Goal: Task Accomplishment & Management: Manage account settings

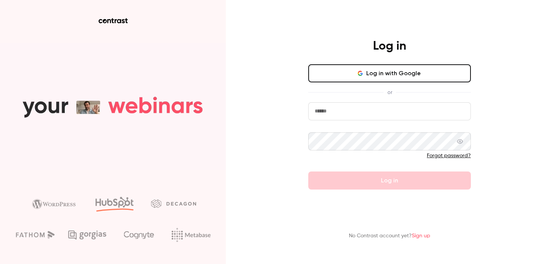
click at [340, 110] on input "email" at bounding box center [389, 111] width 163 height 18
type input "**********"
click at [330, 111] on input "email" at bounding box center [389, 111] width 163 height 18
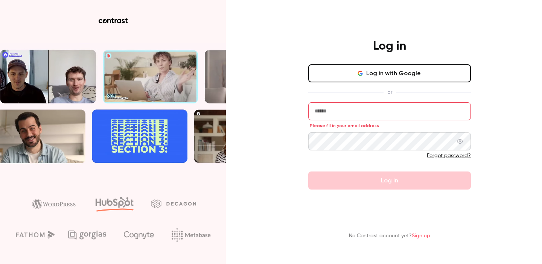
click at [341, 67] on button "Log in with Google" at bounding box center [389, 73] width 163 height 18
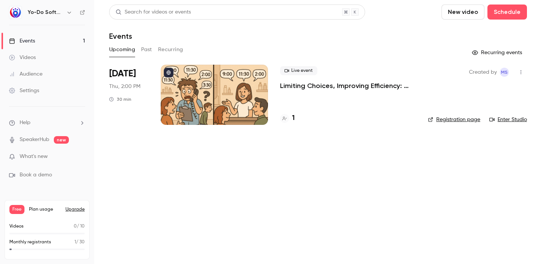
click at [36, 244] on p "Monthly registrants" at bounding box center [30, 242] width 42 height 7
click at [40, 58] on link "Videos" at bounding box center [47, 57] width 94 height 17
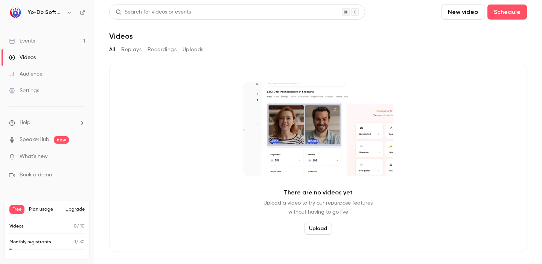
click at [39, 72] on div "Audience" at bounding box center [26, 74] width 34 height 8
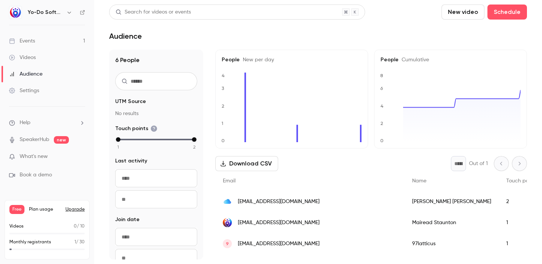
click at [38, 92] on div "Settings" at bounding box center [24, 91] width 30 height 8
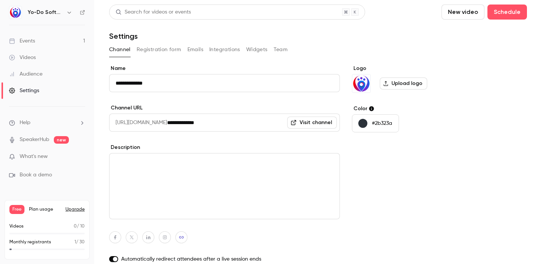
scroll to position [55, 0]
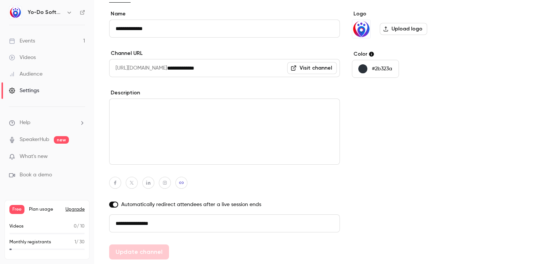
click at [16, 226] on p "Videos" at bounding box center [16, 226] width 14 height 7
click at [34, 89] on div "Settings" at bounding box center [24, 91] width 30 height 8
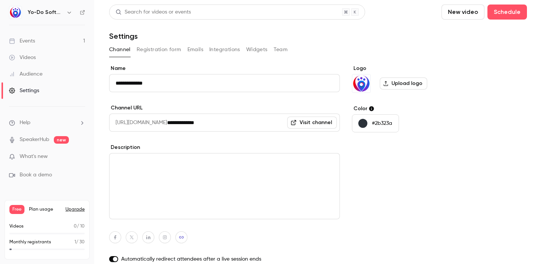
click at [160, 49] on button "Registration form" at bounding box center [159, 50] width 45 height 12
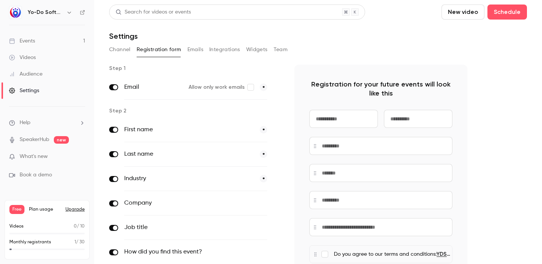
click at [125, 50] on button "Channel" at bounding box center [119, 50] width 21 height 12
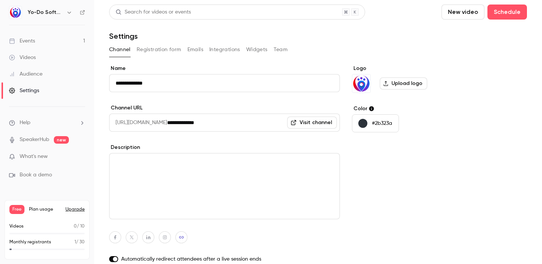
click at [41, 57] on link "Videos" at bounding box center [47, 57] width 94 height 17
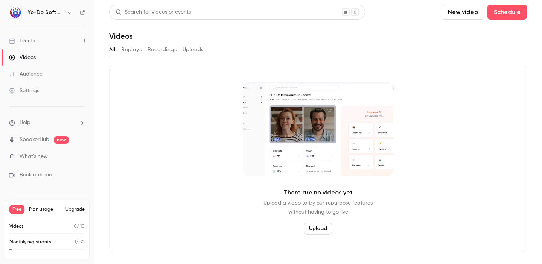
click at [43, 38] on link "Events 1" at bounding box center [47, 41] width 94 height 17
